Goal: Contribute content: Contribute content

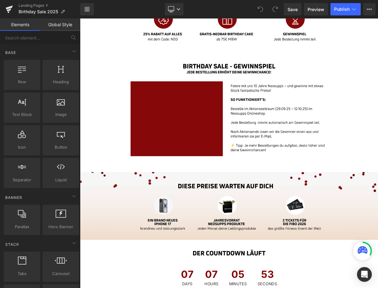
scroll to position [517, 0]
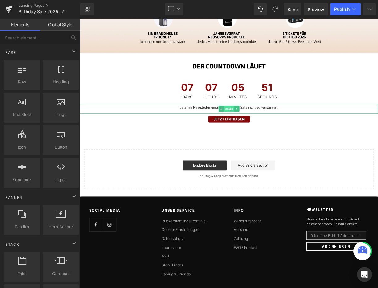
click at [268, 131] on span "Image" at bounding box center [266, 131] width 13 height 7
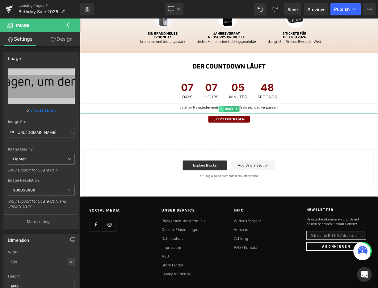
click at [257, 132] on icon at bounding box center [256, 132] width 3 height 4
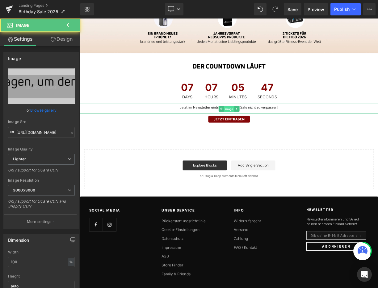
click at [264, 132] on span "Image" at bounding box center [266, 131] width 13 height 7
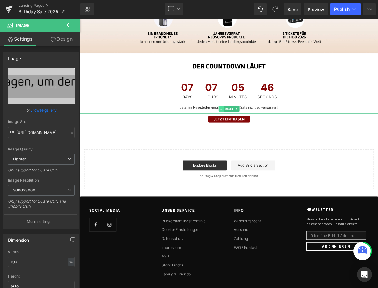
click at [255, 131] on icon at bounding box center [256, 132] width 3 height 4
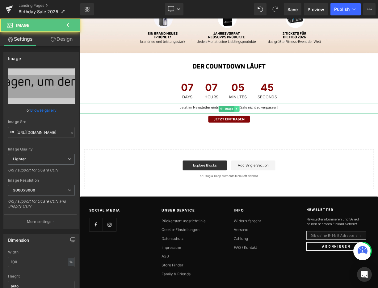
click at [275, 132] on icon at bounding box center [276, 132] width 3 height 4
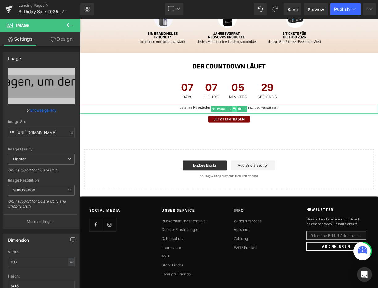
click at [274, 132] on icon at bounding box center [273, 131] width 3 height 3
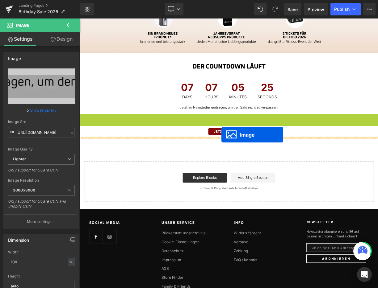
drag, startPoint x: 256, startPoint y: 145, endPoint x: 257, endPoint y: 164, distance: 19.8
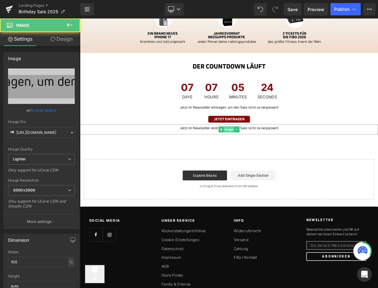
click at [265, 160] on span "Image" at bounding box center [266, 157] width 13 height 7
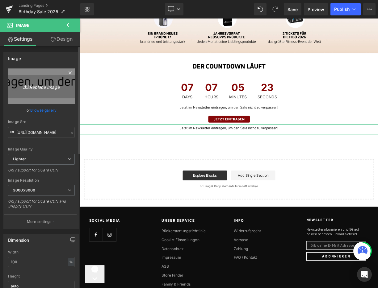
click at [57, 89] on icon "Replace Image" at bounding box center [41, 86] width 49 height 8
type input "C:\fakepath\09_BirthdaySale_Landingpage_Desktop.jpg"
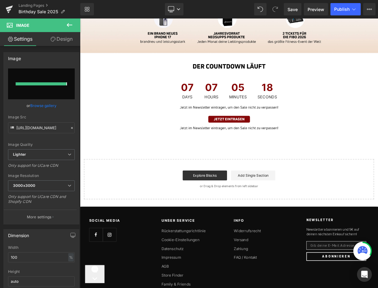
type input "https://ucarecdn.com/5cb82ee5-3956-463f-8b53-bd5d4beb3fa8/-/format/auto/-/previ…"
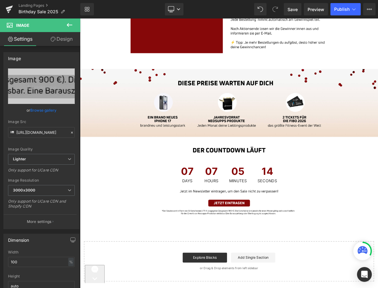
scroll to position [411, 0]
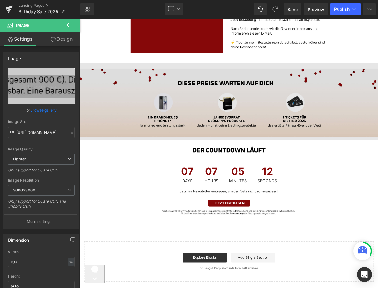
click at [305, 139] on img at bounding box center [267, 122] width 374 height 97
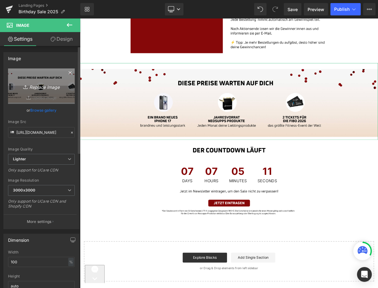
click at [38, 87] on icon "Replace Image" at bounding box center [41, 86] width 49 height 8
type input "C:\fakepath\06_BirthdaySale_Landingpage_Desktop.jpg"
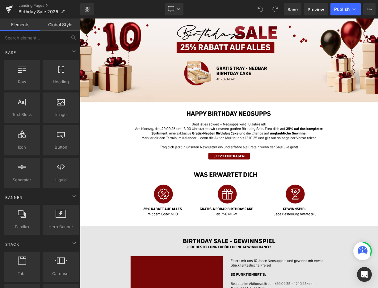
scroll to position [52, 0]
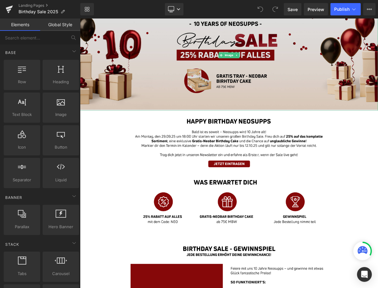
click at [271, 98] on img at bounding box center [267, 64] width 374 height 139
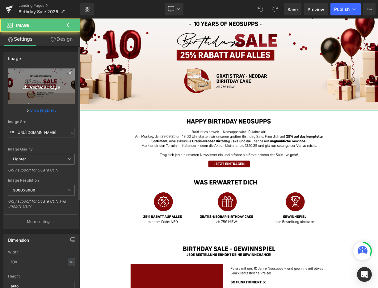
click at [52, 78] on link "Replace Image" at bounding box center [41, 87] width 67 height 36
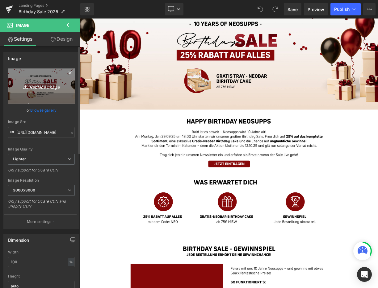
type input "C:\fakepath\01_BirthdaySale_Landingpage_Desktop.jpg"
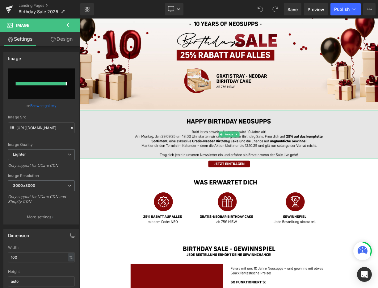
type input "[URL][DOMAIN_NAME]"
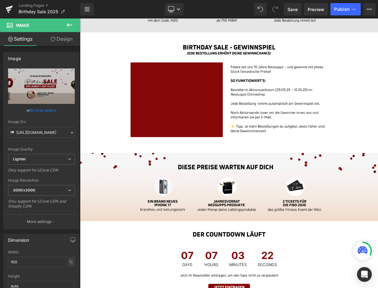
scroll to position [315, 0]
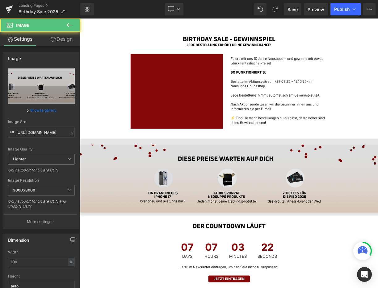
click at [273, 203] on img at bounding box center [267, 218] width 374 height 97
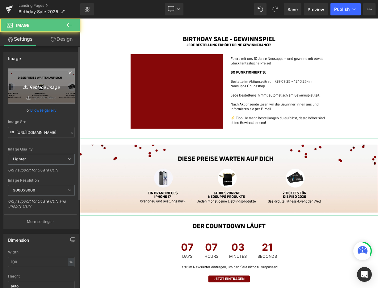
click at [44, 85] on icon "Replace Image" at bounding box center [41, 86] width 49 height 8
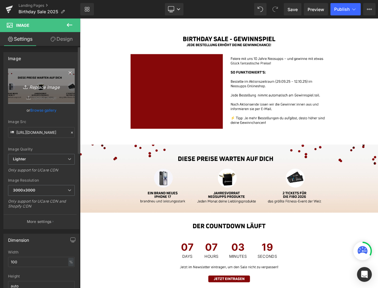
type input "C:\fakepath\06_BirthdaySale_Landingpage_Desktop.jpg"
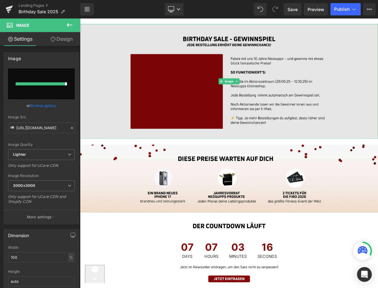
type input "[URL][DOMAIN_NAME]"
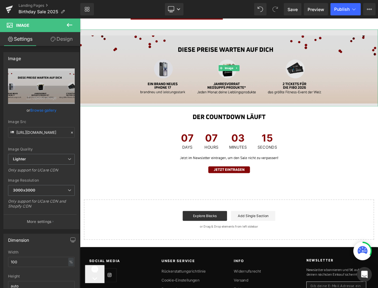
scroll to position [452, 0]
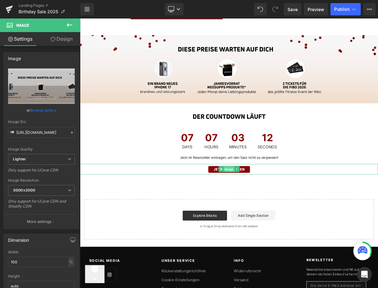
click at [268, 207] on span "Image" at bounding box center [266, 207] width 13 height 7
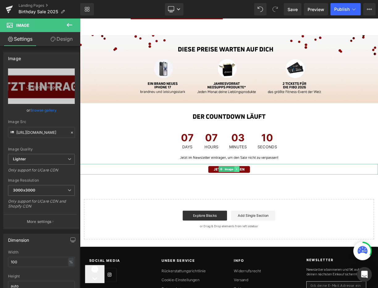
click at [278, 208] on icon at bounding box center [276, 208] width 3 height 4
click at [274, 208] on icon at bounding box center [273, 207] width 3 height 3
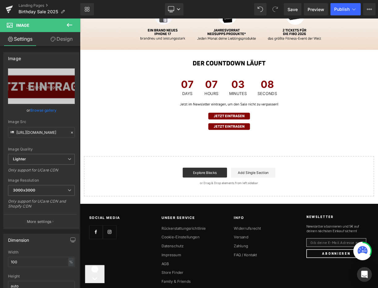
scroll to position [518, 0]
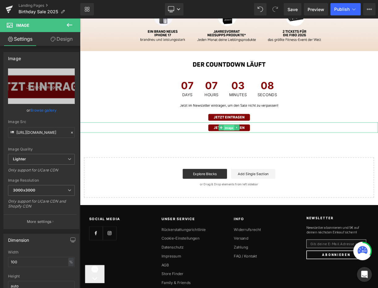
click at [267, 155] on span "Image" at bounding box center [266, 155] width 13 height 7
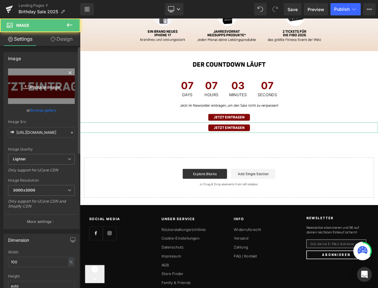
click at [44, 89] on icon "Replace Image" at bounding box center [41, 86] width 49 height 8
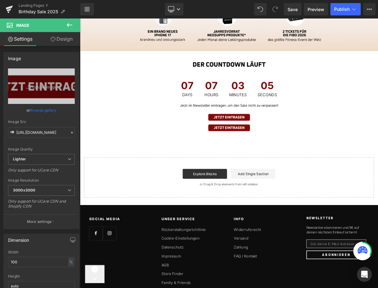
type input "C:\fakepath\09_BirthdaySale_Landingpage_Desktop.jpg"
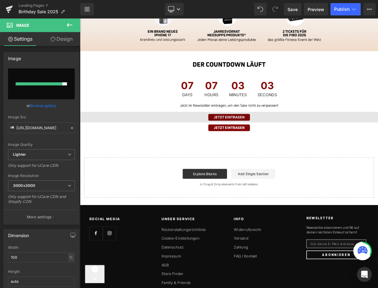
type input "[URL][DOMAIN_NAME]"
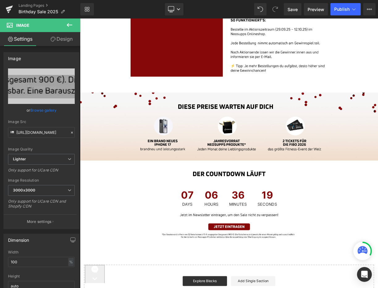
scroll to position [382, 0]
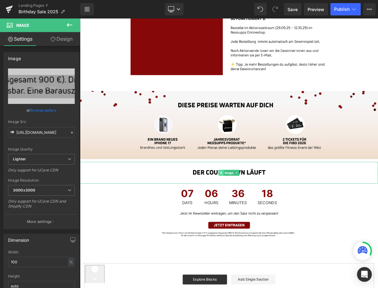
click at [254, 212] on span at bounding box center [257, 212] width 6 height 7
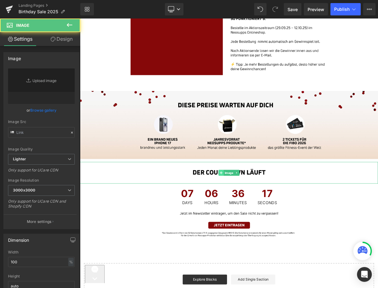
type input "[URL][DOMAIN_NAME]"
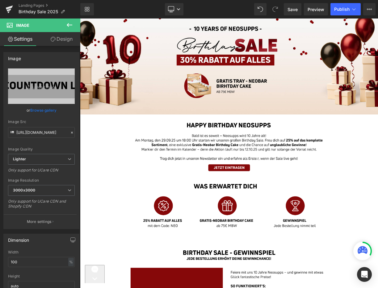
scroll to position [0, 0]
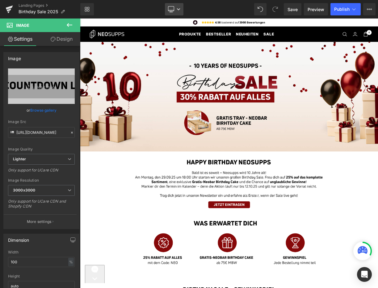
click at [178, 6] on link "Desktop" at bounding box center [174, 9] width 19 height 12
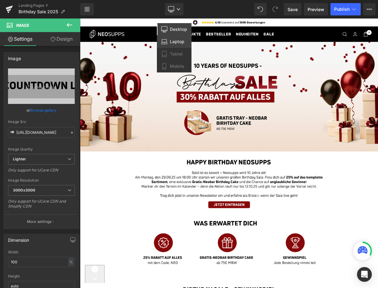
click at [180, 40] on span "Laptop" at bounding box center [177, 42] width 15 height 6
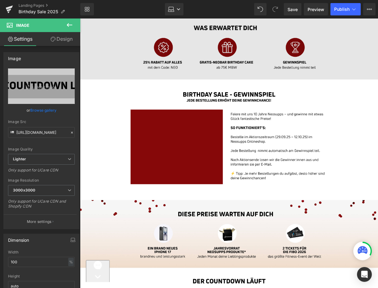
scroll to position [145, 0]
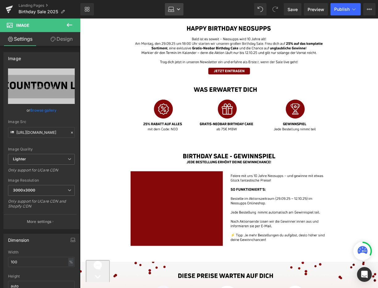
click at [181, 10] on link "Laptop" at bounding box center [174, 9] width 19 height 12
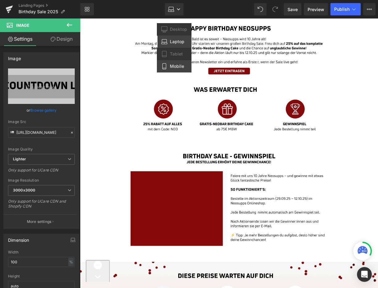
click at [180, 62] on link "Mobile" at bounding box center [174, 66] width 35 height 12
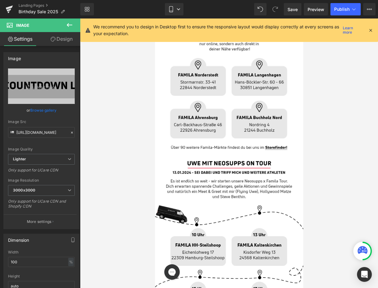
scroll to position [0, 0]
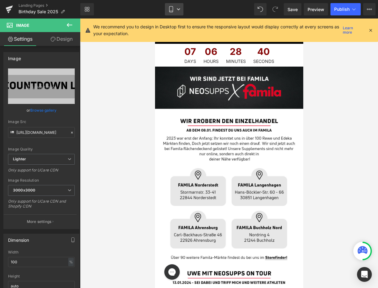
click at [175, 12] on link "Mobile" at bounding box center [174, 9] width 19 height 12
click at [178, 56] on span "Tablet" at bounding box center [176, 54] width 13 height 6
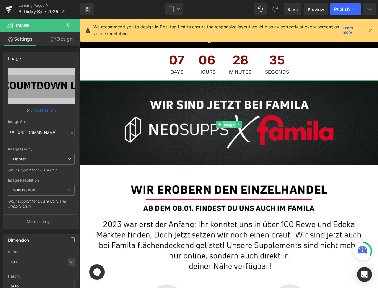
click at [227, 126] on span "Image" at bounding box center [228, 124] width 13 height 7
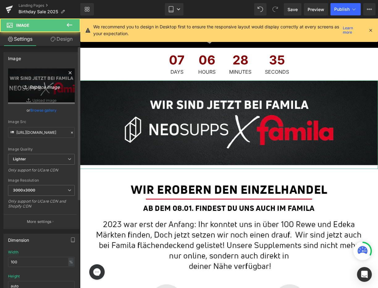
click at [47, 93] on link "Replace Image" at bounding box center [41, 87] width 67 height 36
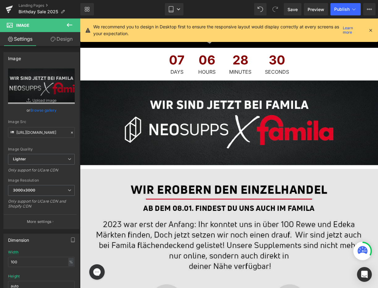
type input "C:\fakepath\01_BirthdaySale_Landingpage_Mobil.jpg"
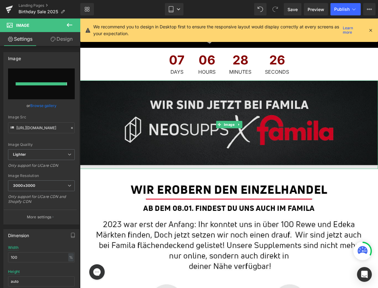
type input "[URL][DOMAIN_NAME]"
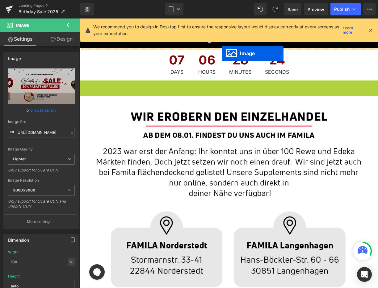
drag, startPoint x: 226, startPoint y: 134, endPoint x: 222, endPoint y: 53, distance: 80.7
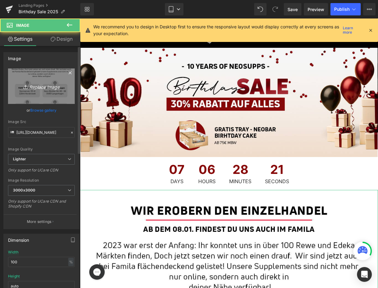
click at [36, 92] on link "Replace Image" at bounding box center [41, 87] width 67 height 36
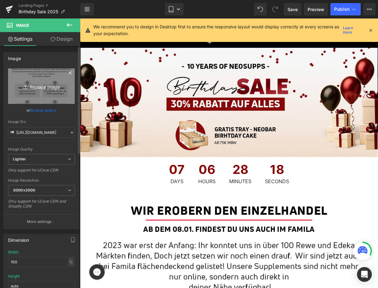
type input "C:\fakepath\02_BirthdaySale_Landingpage_Mobil.jpg"
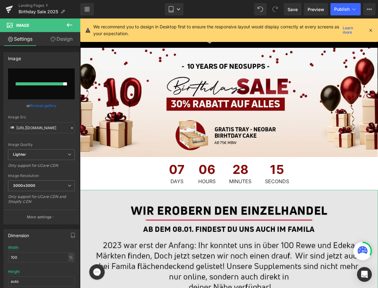
type input "[URL][DOMAIN_NAME]"
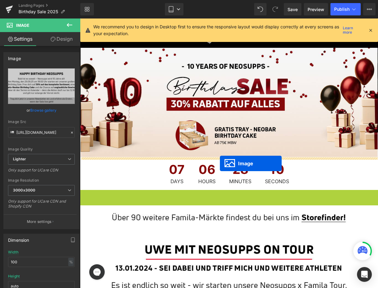
drag, startPoint x: 220, startPoint y: 254, endPoint x: 220, endPoint y: 164, distance: 90.5
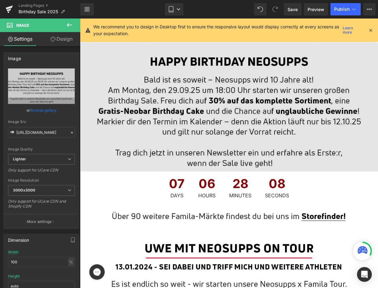
scroll to position [117, 0]
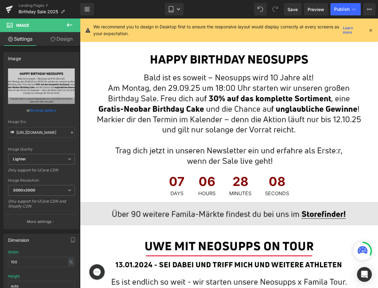
click at [214, 218] on img at bounding box center [229, 213] width 298 height 23
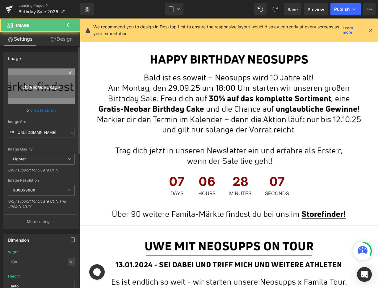
click at [40, 83] on icon "Replace Image" at bounding box center [41, 86] width 49 height 8
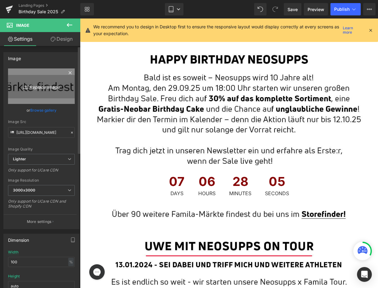
type input "C:\fakepath\03_BirthdaySale_Landingpage_Mobil.jpg"
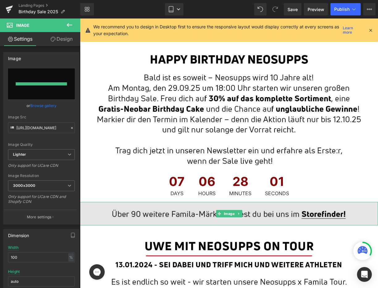
type input "[URL][DOMAIN_NAME]"
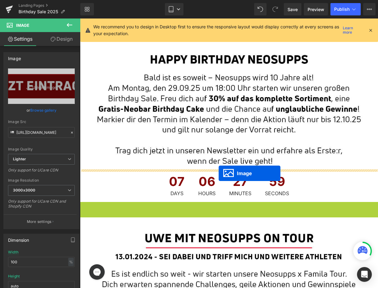
drag, startPoint x: 220, startPoint y: 216, endPoint x: 218, endPoint y: 173, distance: 43.9
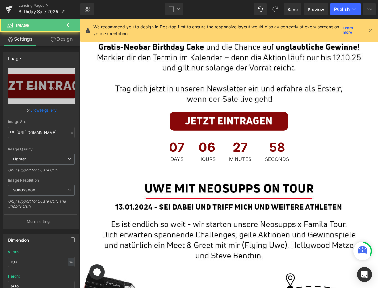
scroll to position [180, 0]
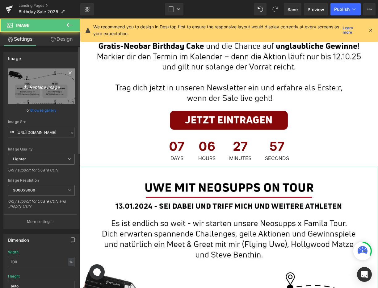
click at [39, 89] on icon "Replace Image" at bounding box center [41, 86] width 49 height 8
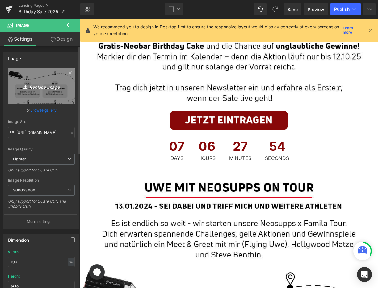
type input "C:\fakepath\04_BirthdaySale_Landingpage_Mobil.jpg"
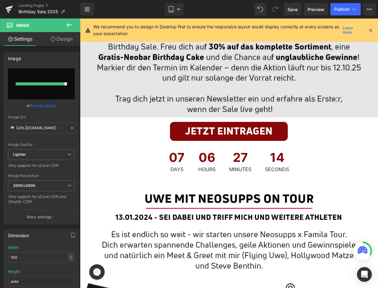
scroll to position [175, 0]
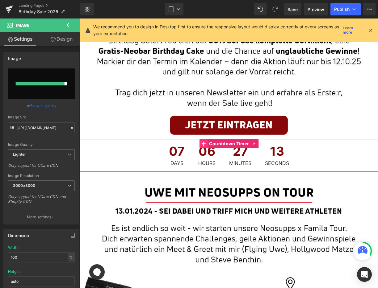
click at [205, 143] on icon at bounding box center [203, 144] width 4 height 4
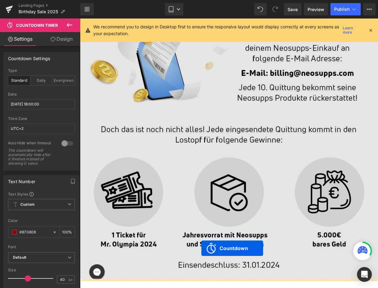
drag, startPoint x: 203, startPoint y: 145, endPoint x: 201, endPoint y: 249, distance: 103.1
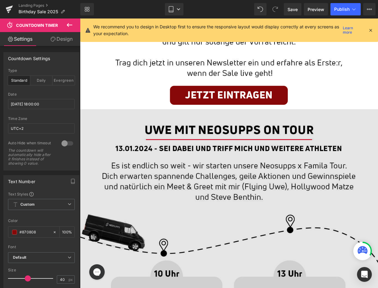
scroll to position [208, 0]
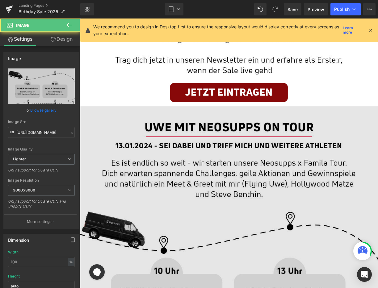
click at [211, 145] on img at bounding box center [229, 282] width 298 height 350
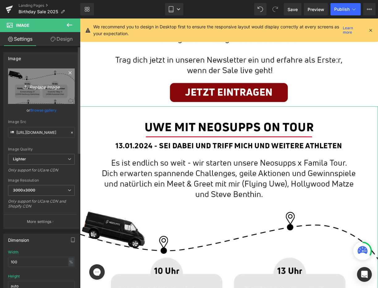
click at [52, 85] on icon "Replace Image" at bounding box center [41, 86] width 49 height 8
type input "C:\fakepath\04_BirthdaySale_Landingpage_Mobil.jpg"
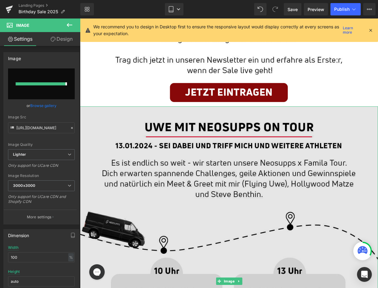
type input "[URL][DOMAIN_NAME]"
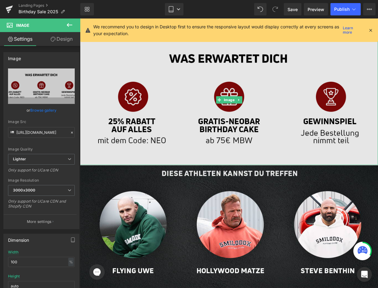
scroll to position [285, 0]
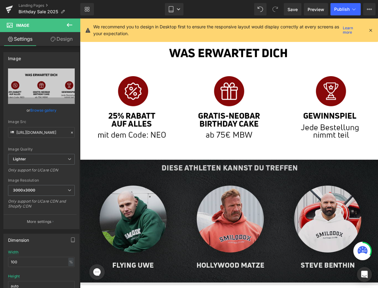
click at [240, 181] on img at bounding box center [229, 223] width 298 height 126
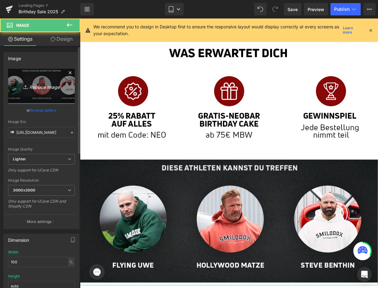
click at [48, 95] on link "Replace Image" at bounding box center [41, 87] width 67 height 36
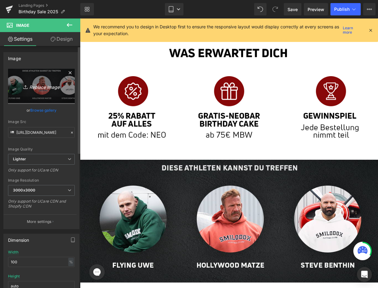
type input "C:\fakepath\05_BirthdaySale_Landingpage_Mobil.jpg"
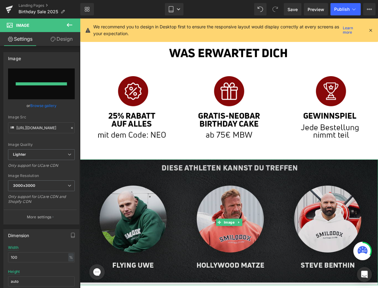
type input "[URL][DOMAIN_NAME]"
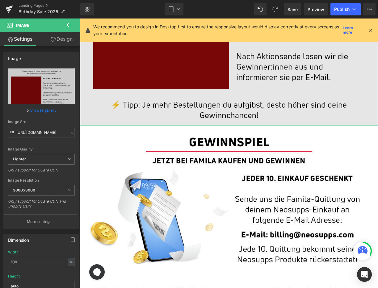
scroll to position [578, 0]
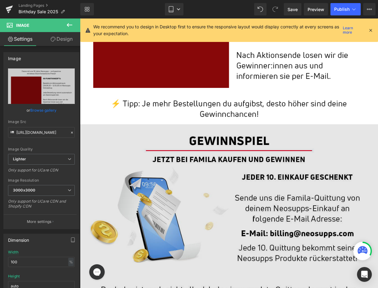
click at [232, 149] on img at bounding box center [229, 281] width 298 height 315
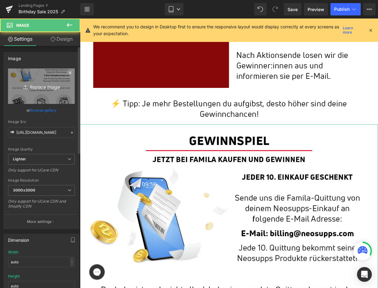
click at [56, 82] on link "Replace Image" at bounding box center [41, 87] width 67 height 36
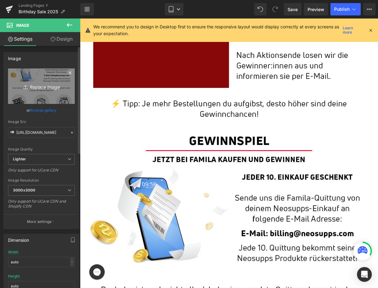
type input "C:\fakepath\06_BirthdaySale_Landingpage_Mobil.jpg"
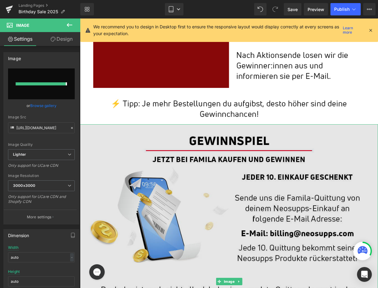
type input "[URL][DOMAIN_NAME]"
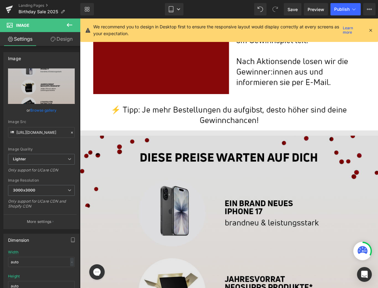
scroll to position [572, 0]
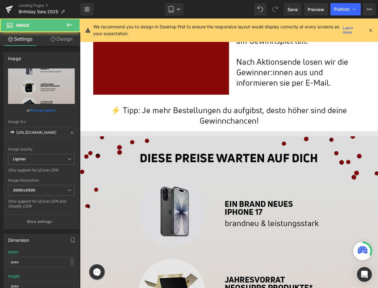
click at [207, 159] on img at bounding box center [229, 288] width 298 height 315
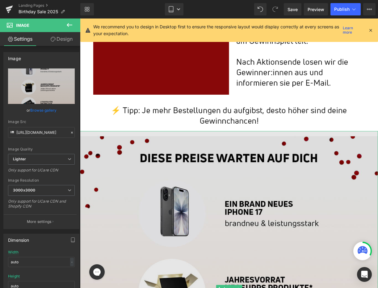
click at [245, 205] on img at bounding box center [229, 288] width 298 height 315
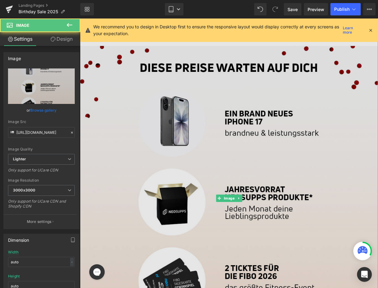
scroll to position [664, 0]
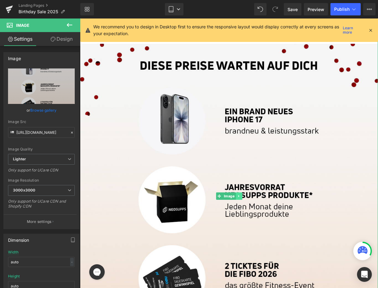
click at [237, 196] on icon at bounding box center [238, 197] width 3 height 4
click at [235, 196] on icon at bounding box center [235, 196] width 3 height 3
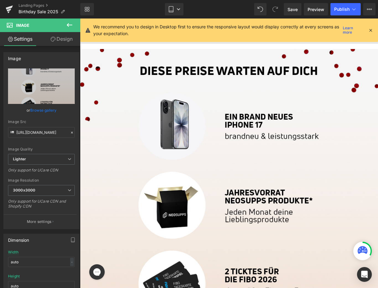
scroll to position [975, 0]
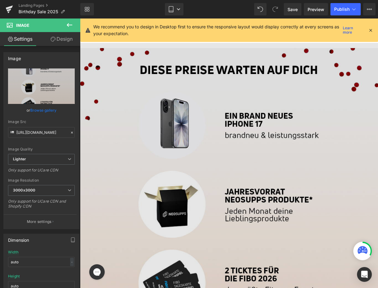
click at [224, 175] on img at bounding box center [229, 200] width 298 height 315
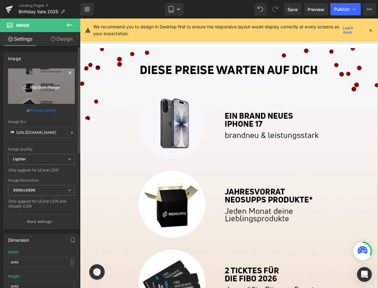
click at [51, 93] on link "Replace Image" at bounding box center [41, 87] width 67 height 36
type input "C:\fakepath\07_BirthdaySale_Landingpage_Mobil.jpg"
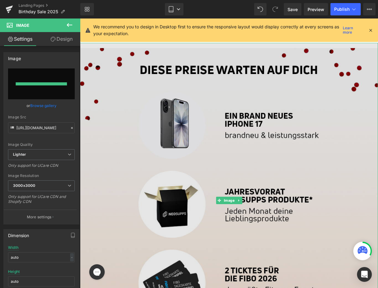
type input "[URL][DOMAIN_NAME]"
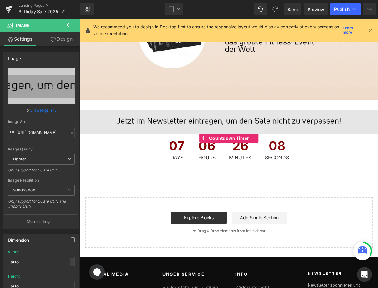
scroll to position [904, 0]
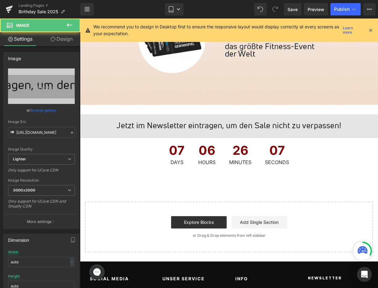
click at [241, 126] on div "Image" at bounding box center [229, 127] width 298 height 24
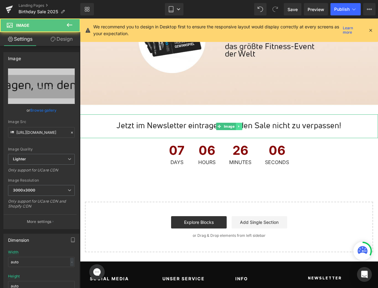
click at [238, 126] on icon at bounding box center [238, 127] width 3 height 4
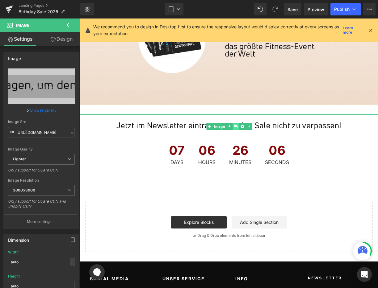
click at [236, 126] on icon at bounding box center [235, 127] width 3 height 4
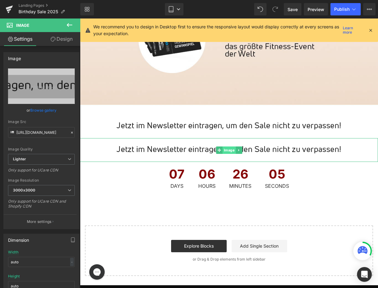
click at [227, 151] on span "Image" at bounding box center [228, 150] width 13 height 7
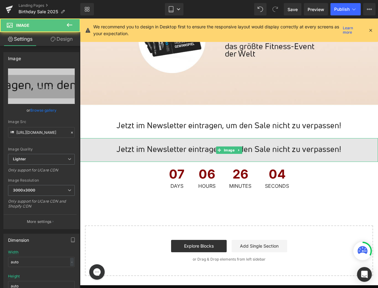
click at [203, 151] on img at bounding box center [229, 150] width 298 height 24
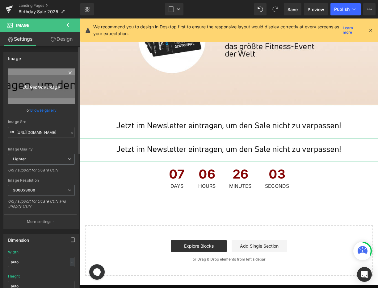
click at [53, 82] on link "Replace Image" at bounding box center [41, 87] width 67 height 36
type input "C:\fakepath\08_BirthdaySale_Landingpage_Mobil.jpg"
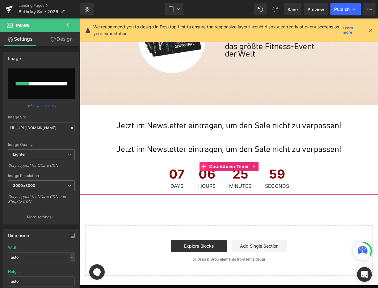
click at [204, 168] on icon at bounding box center [203, 167] width 4 height 5
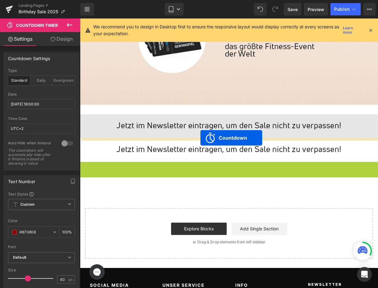
drag, startPoint x: 204, startPoint y: 168, endPoint x: 200, endPoint y: 138, distance: 30.8
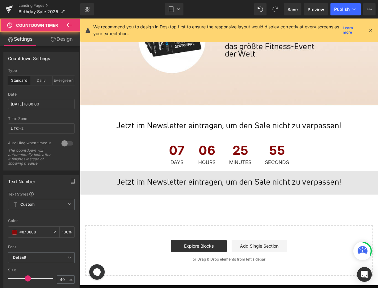
click at [214, 182] on img at bounding box center [229, 183] width 298 height 24
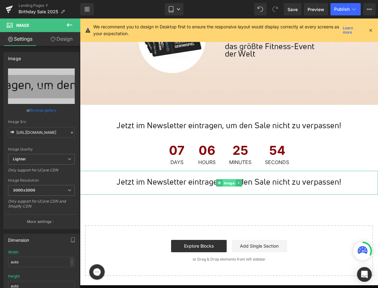
click at [225, 183] on span "Image" at bounding box center [228, 182] width 13 height 7
click at [219, 183] on icon at bounding box center [218, 182] width 3 height 3
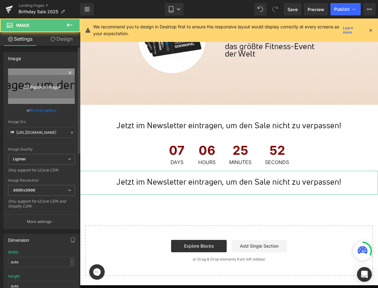
click at [58, 77] on link "Replace Image" at bounding box center [41, 87] width 67 height 36
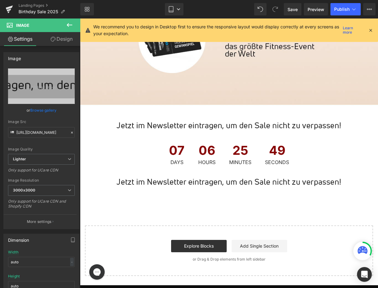
type input "C:\fakepath\08_BirthdaySale_Landingpage_Mobil.jpg"
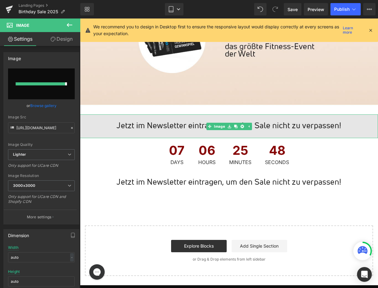
type input "[URL][DOMAIN_NAME]"
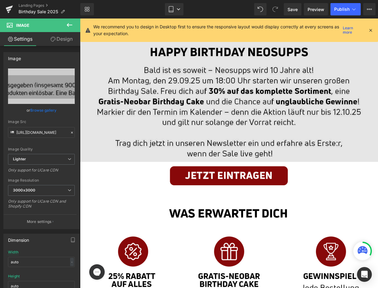
scroll to position [121, 0]
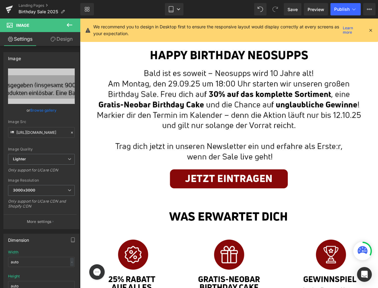
click at [236, 176] on div "Image" at bounding box center [229, 179] width 298 height 28
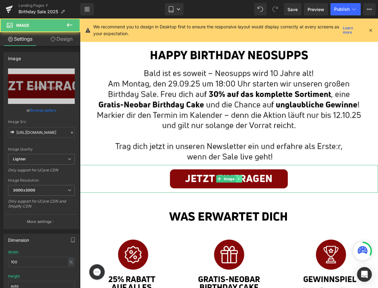
click at [237, 178] on icon at bounding box center [238, 179] width 3 height 4
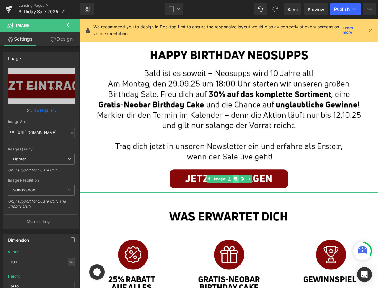
click at [237, 180] on icon at bounding box center [235, 178] width 3 height 3
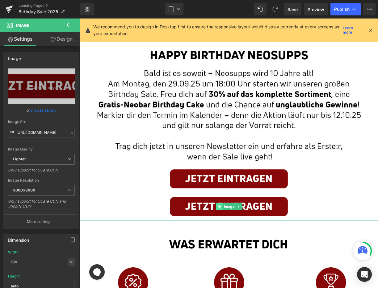
click at [220, 207] on icon at bounding box center [218, 206] width 3 height 3
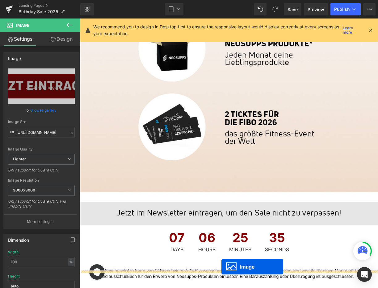
scroll to position [838, 0]
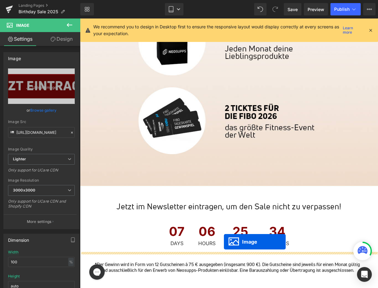
drag, startPoint x: 219, startPoint y: 207, endPoint x: 224, endPoint y: 244, distance: 37.4
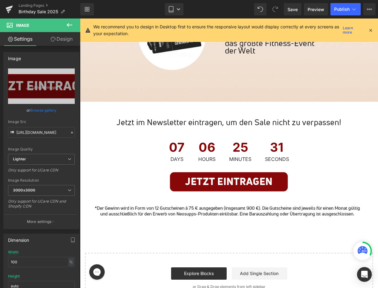
scroll to position [907, 0]
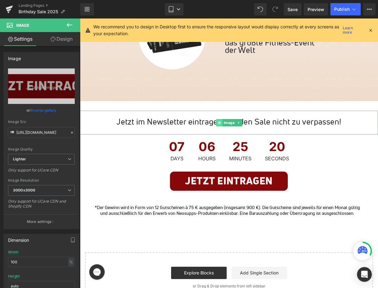
click at [209, 122] on div "Image" at bounding box center [229, 123] width 298 height 24
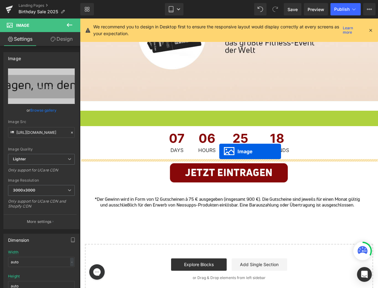
drag, startPoint x: 219, startPoint y: 123, endPoint x: 219, endPoint y: 152, distance: 29.0
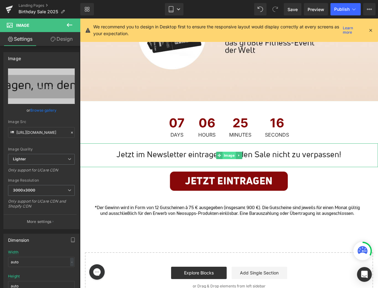
click at [226, 155] on span "Image" at bounding box center [228, 155] width 13 height 7
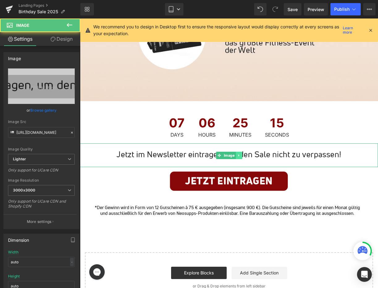
click at [236, 156] on link at bounding box center [239, 155] width 6 height 7
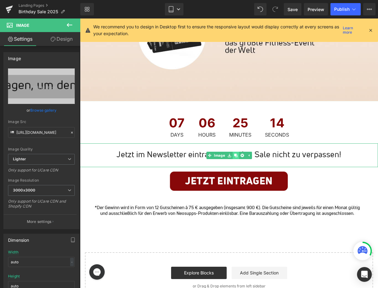
click at [237, 156] on link at bounding box center [236, 155] width 6 height 7
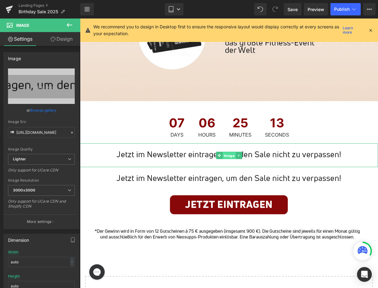
click at [217, 156] on link "Image" at bounding box center [226, 155] width 20 height 7
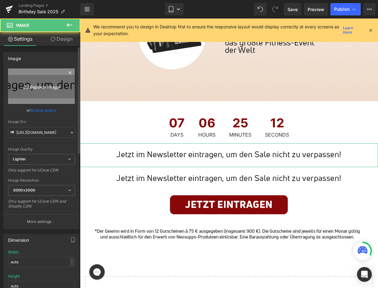
click at [66, 85] on link "Replace Image" at bounding box center [41, 87] width 67 height 36
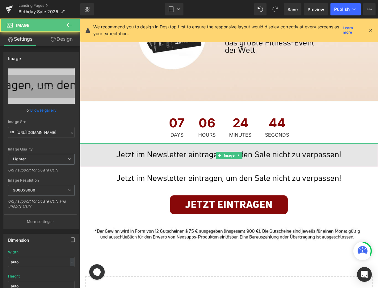
click at [187, 157] on img at bounding box center [229, 156] width 298 height 24
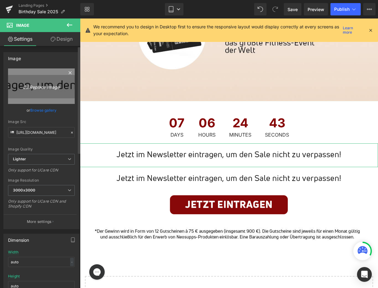
click at [46, 88] on icon "Replace Image" at bounding box center [41, 86] width 49 height 8
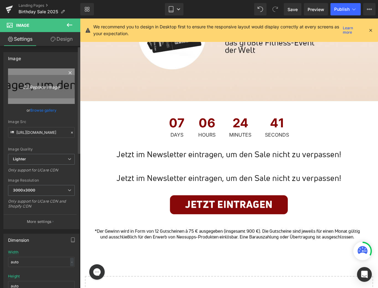
type input "C:\fakepath\09_BirthdaySale_Landingpage_Mobil.jpg"
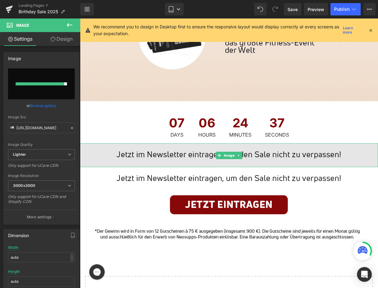
type input "[URL][DOMAIN_NAME]"
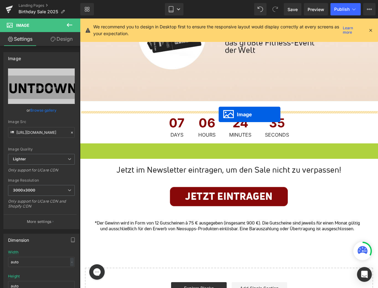
drag, startPoint x: 220, startPoint y: 160, endPoint x: 219, endPoint y: 115, distance: 45.4
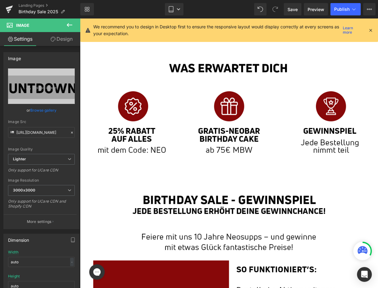
scroll to position [224, 0]
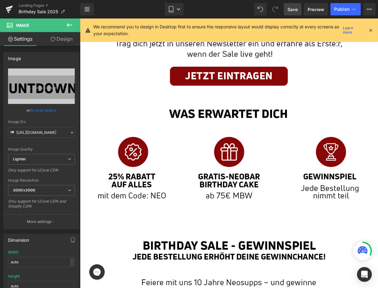
click at [292, 9] on span "Save" at bounding box center [292, 9] width 10 height 6
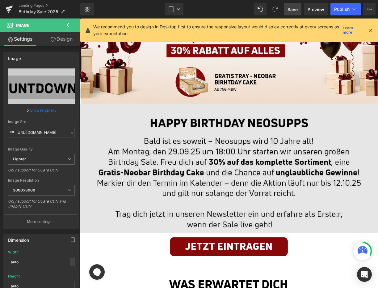
scroll to position [55, 0]
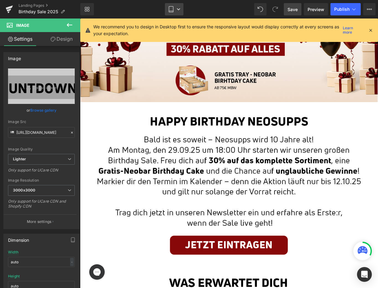
click at [171, 7] on icon at bounding box center [171, 9] width 6 height 6
click at [372, 30] on icon at bounding box center [371, 30] width 6 height 6
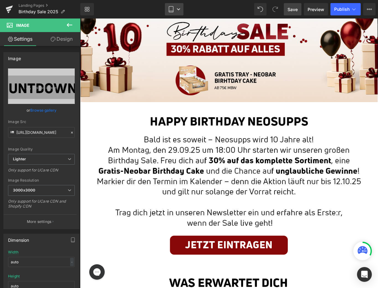
click at [172, 6] on link "Tablet" at bounding box center [174, 9] width 19 height 12
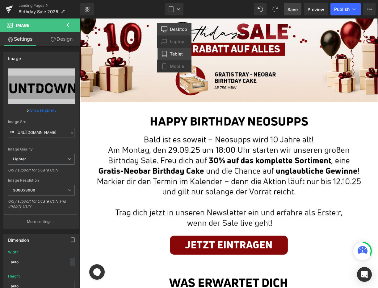
click at [175, 28] on span "Desktop" at bounding box center [178, 30] width 17 height 6
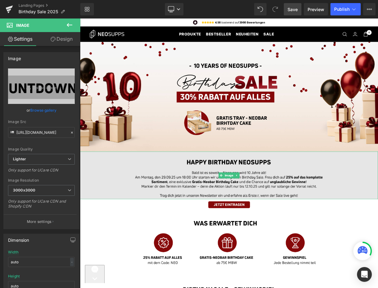
click at [237, 230] on img at bounding box center [267, 216] width 374 height 60
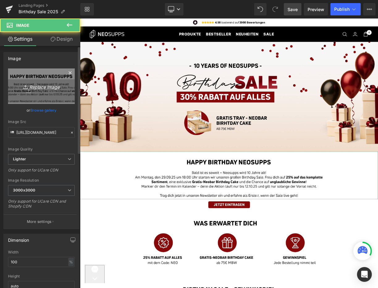
click at [52, 85] on icon "Replace Image" at bounding box center [41, 86] width 49 height 8
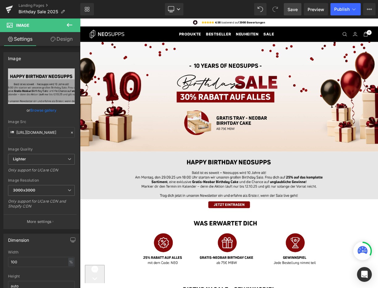
type input "C:\fakepath\02_BirthdaySale_Landingpage_Desktop.jpg"
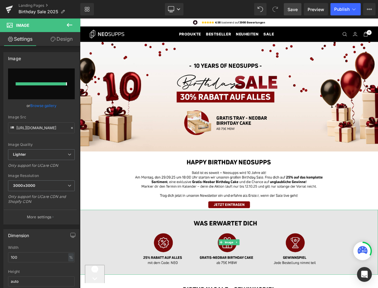
type input "[URL][DOMAIN_NAME]"
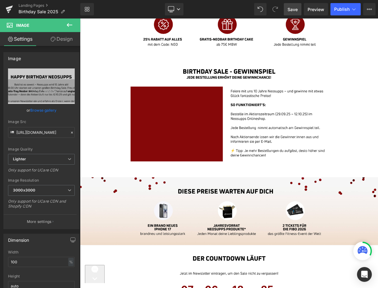
scroll to position [249, 0]
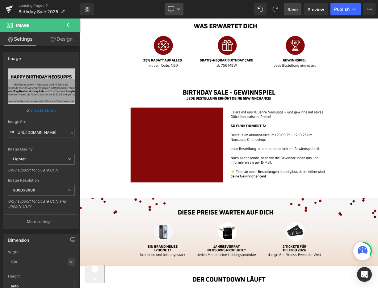
click at [171, 6] on icon at bounding box center [171, 8] width 6 height 5
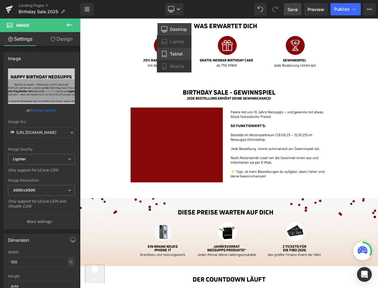
click at [178, 51] on link "Tablet" at bounding box center [174, 54] width 35 height 12
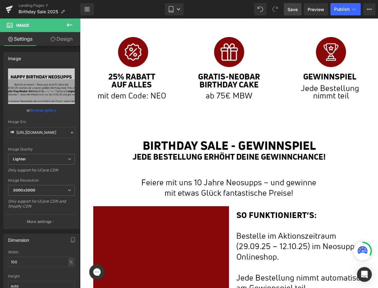
scroll to position [326, 0]
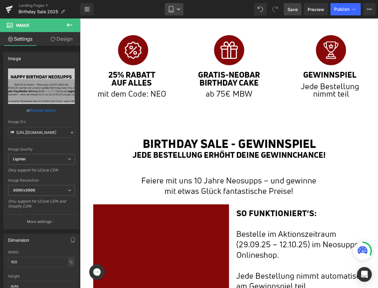
click at [174, 10] on link "Tablet" at bounding box center [174, 9] width 19 height 12
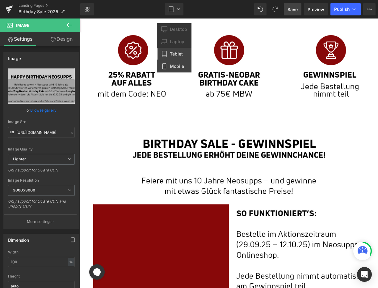
click at [178, 61] on link "Mobile" at bounding box center [174, 66] width 35 height 12
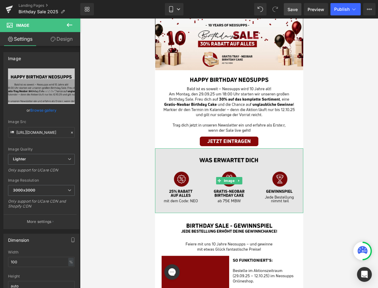
scroll to position [10, 0]
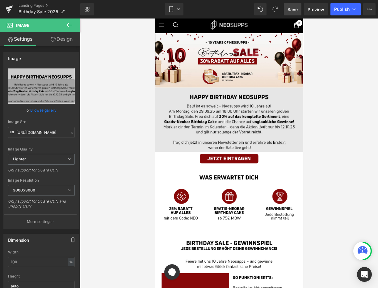
click at [229, 120] on div "Image" at bounding box center [229, 120] width 148 height 64
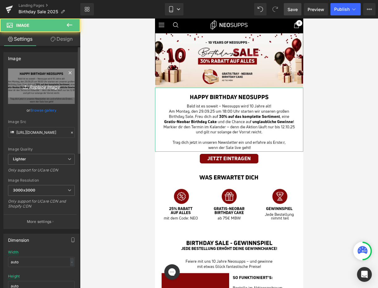
click at [36, 90] on icon "Replace Image" at bounding box center [41, 86] width 49 height 8
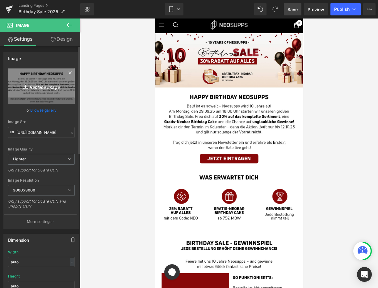
type input "C:\fakepath\02_BirthdaySale_Landingpage_Mobil.jpg"
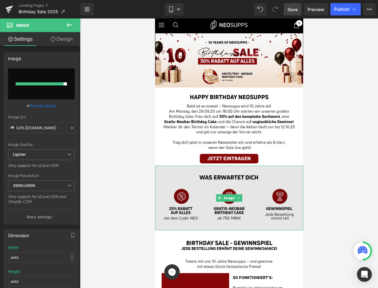
type input "[URL][DOMAIN_NAME]"
